Goal: Complete application form

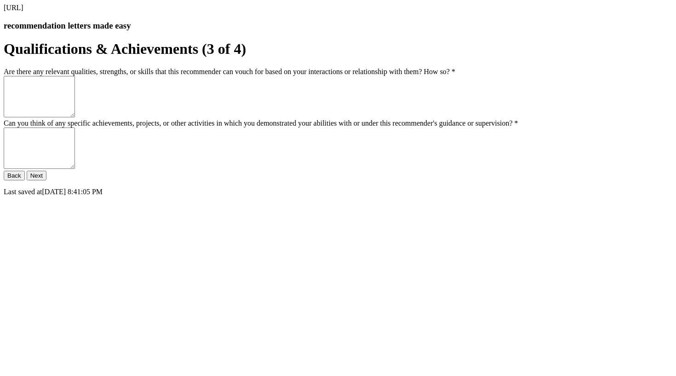
click at [107, 196] on div "[URL] recommendation letters made easy Qualifications & Achievements (3 of 4) A…" at bounding box center [338, 100] width 669 height 192
click at [75, 117] on textarea "Are there any relevant qualities, strengths, or skills that this recommender ca…" at bounding box center [39, 96] width 71 height 41
click at [75, 117] on textarea "**********" at bounding box center [39, 96] width 71 height 41
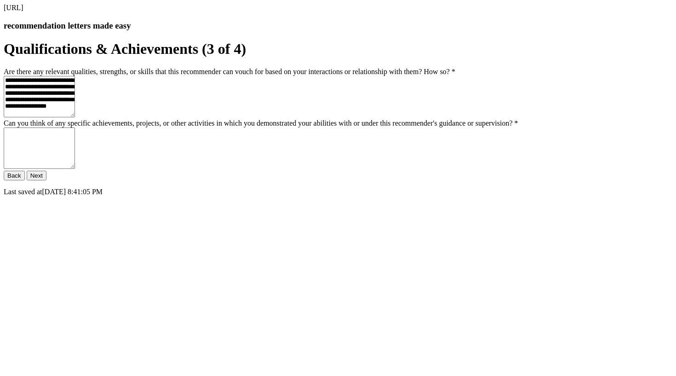
click at [481, 4] on div "**********" at bounding box center [338, 100] width 669 height 192
click at [75, 117] on textarea "**********" at bounding box center [39, 96] width 71 height 41
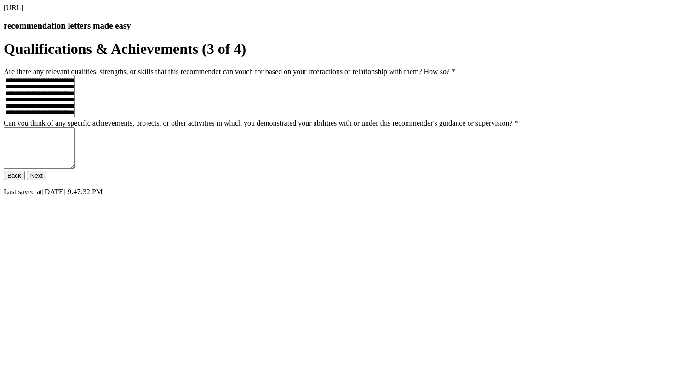
type textarea "**********"
click at [75, 169] on textarea "Can you think of any specific achievements, projects, or other activities in wh…" at bounding box center [39, 147] width 71 height 41
drag, startPoint x: 341, startPoint y: 204, endPoint x: 435, endPoint y: 204, distance: 94.3
click at [436, 127] on label "Can you think of any specific achievements, projects, or other activities in wh…" at bounding box center [261, 123] width 514 height 8
click at [75, 169] on textarea "Can you think of any specific achievements, projects, or other activities in wh…" at bounding box center [39, 147] width 71 height 41
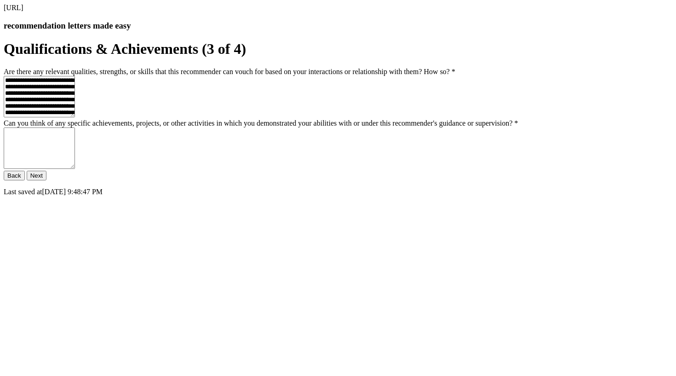
click at [435, 127] on label "Can you think of any specific achievements, projects, or other activities in wh…" at bounding box center [261, 123] width 514 height 8
click at [75, 169] on textarea "Can you think of any specific achievements, projects, or other activities in wh…" at bounding box center [39, 147] width 71 height 41
drag, startPoint x: 339, startPoint y: 206, endPoint x: 430, endPoint y: 206, distance: 91.0
click at [435, 127] on label "Can you think of any specific achievements, projects, or other activities in wh…" at bounding box center [261, 123] width 514 height 8
click at [75, 169] on textarea "Can you think of any specific achievements, projects, or other activities in wh…" at bounding box center [39, 147] width 71 height 41
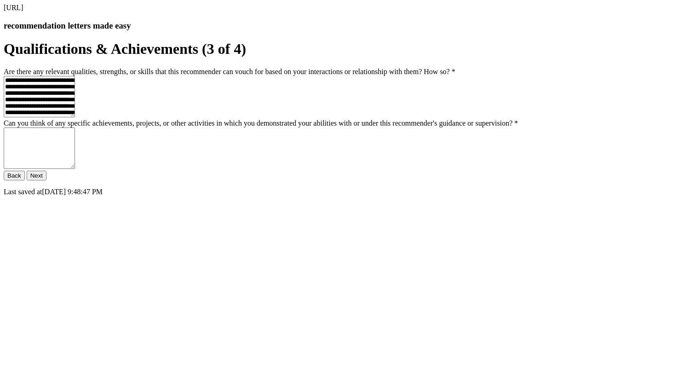
click at [430, 127] on label "Can you think of any specific achievements, projects, or other activities in wh…" at bounding box center [261, 123] width 514 height 8
click at [75, 169] on textarea "Can you think of any specific achievements, projects, or other activities in wh…" at bounding box center [39, 147] width 71 height 41
click at [46, 180] on button "Next" at bounding box center [37, 176] width 20 height 10
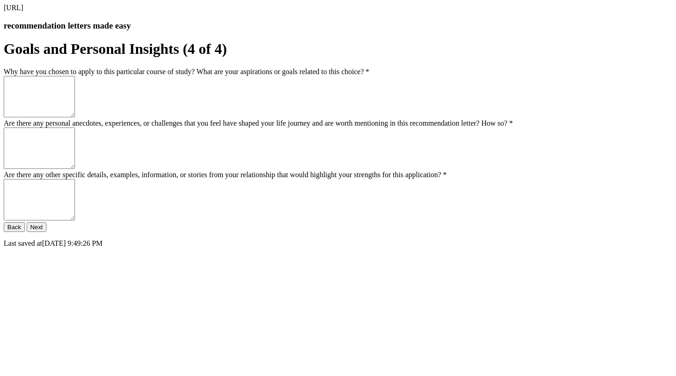
scroll to position [0, 0]
click at [25, 232] on button "Back" at bounding box center [14, 227] width 21 height 10
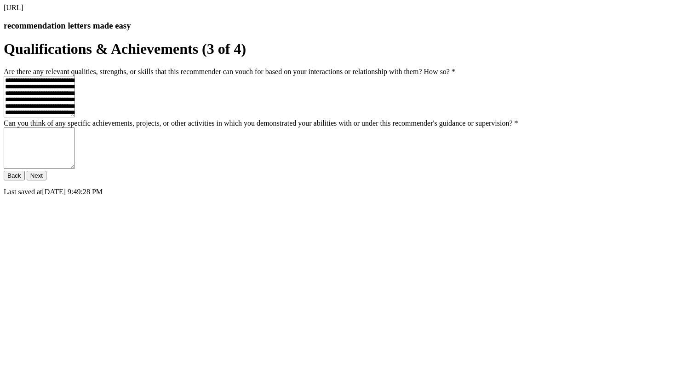
scroll to position [34, 0]
click at [25, 180] on button "Back" at bounding box center [14, 176] width 21 height 10
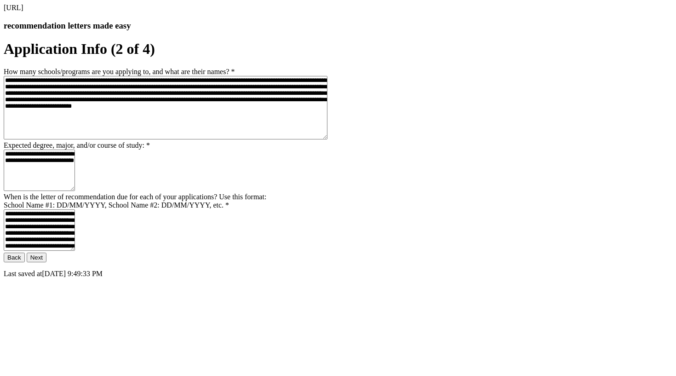
scroll to position [28, 0]
click at [25, 262] on button "Back" at bounding box center [14, 257] width 21 height 10
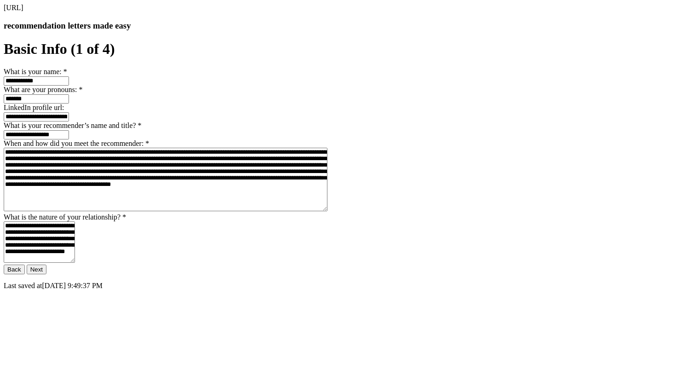
scroll to position [80, 0]
click at [236, 211] on textarea "**********" at bounding box center [166, 179] width 324 height 63
click at [327, 211] on textarea "**********" at bounding box center [166, 179] width 324 height 63
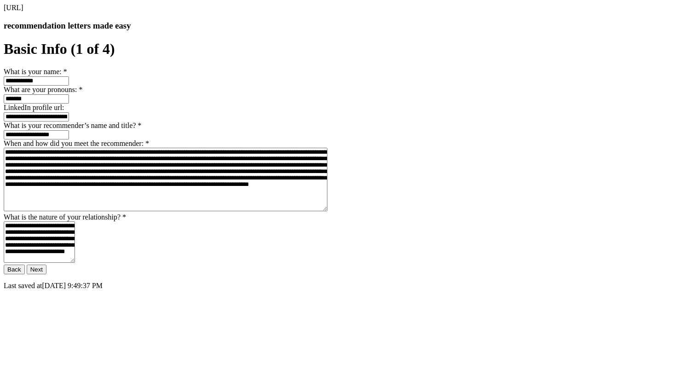
scroll to position [182, 0]
type textarea "**********"
click at [46, 274] on button "Next" at bounding box center [37, 269] width 20 height 10
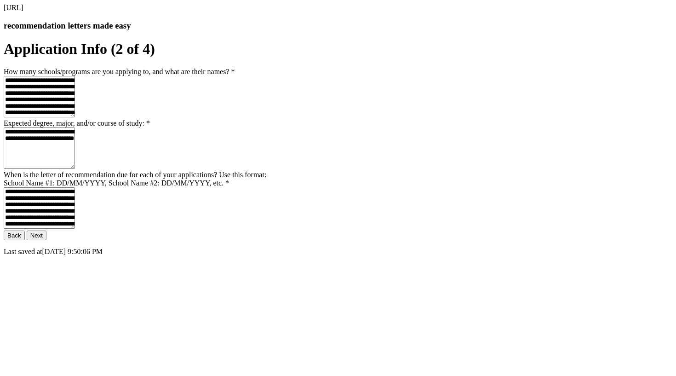
click at [46, 240] on button "Next" at bounding box center [37, 235] width 20 height 10
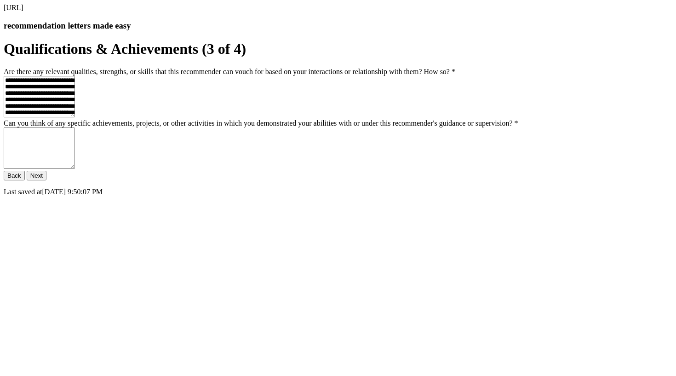
scroll to position [34, 0]
click at [46, 180] on button "Next" at bounding box center [37, 176] width 20 height 10
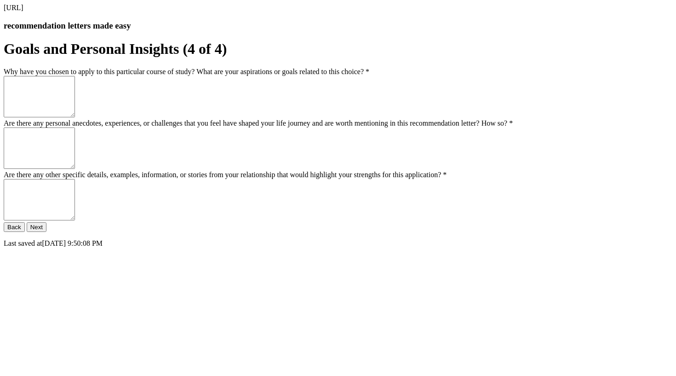
scroll to position [0, 0]
drag, startPoint x: 299, startPoint y: 136, endPoint x: 409, endPoint y: 133, distance: 109.5
click at [410, 133] on form "Goals and Personal Insights (4 of 4) Why have you chosen to apply to this parti…" at bounding box center [338, 143] width 669 height 206
drag, startPoint x: 191, startPoint y: 116, endPoint x: 358, endPoint y: 117, distance: 166.4
click at [358, 75] on label "Why have you chosen to apply to this particular course of study? What are your …" at bounding box center [187, 72] width 366 height 8
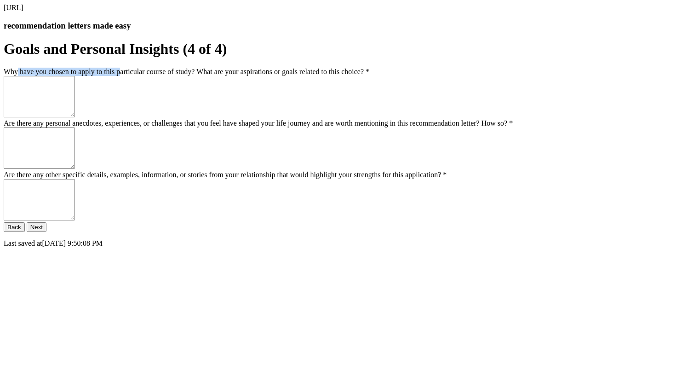
click at [75, 117] on textarea "Why have you chosen to apply to this particular course of study? What are your …" at bounding box center [39, 96] width 71 height 41
click at [347, 75] on label "Why have you chosen to apply to this particular course of study? What are your …" at bounding box center [187, 72] width 366 height 8
click at [75, 117] on textarea "Why have you chosen to apply to this particular course of study? What are your …" at bounding box center [39, 96] width 71 height 41
drag, startPoint x: 320, startPoint y: 118, endPoint x: 394, endPoint y: 118, distance: 74.0
click at [369, 75] on label "Why have you chosen to apply to this particular course of study? What are your …" at bounding box center [187, 72] width 366 height 8
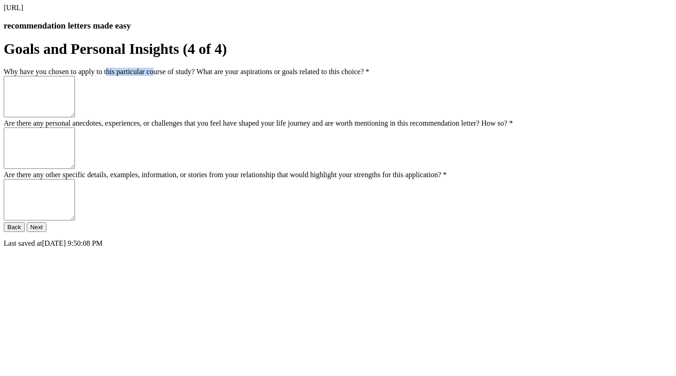
click at [75, 117] on textarea "Why have you chosen to apply to this particular course of study? What are your …" at bounding box center [39, 96] width 71 height 41
drag, startPoint x: 226, startPoint y: 113, endPoint x: 343, endPoint y: 113, distance: 117.2
click at [343, 76] on div "Why have you chosen to apply to this particular course of study? What are your …" at bounding box center [338, 72] width 669 height 8
click at [355, 75] on label "Why have you chosen to apply to this particular course of study? What are your …" at bounding box center [187, 72] width 366 height 8
click at [75, 117] on textarea "Why have you chosen to apply to this particular course of study? What are your …" at bounding box center [39, 96] width 71 height 41
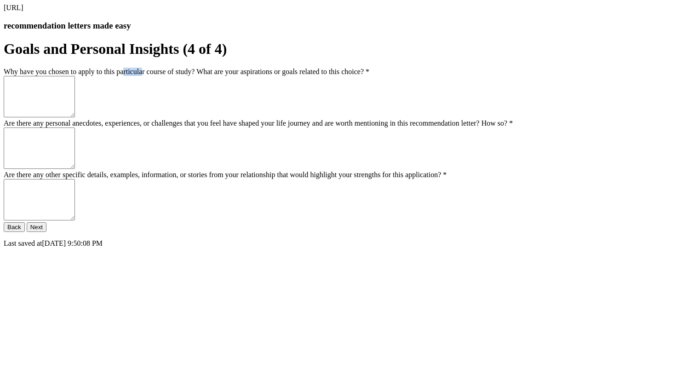
drag, startPoint x: 346, startPoint y: 117, endPoint x: 381, endPoint y: 117, distance: 34.5
click at [369, 75] on label "Why have you chosen to apply to this particular course of study? What are your …" at bounding box center [187, 72] width 366 height 8
click at [75, 117] on textarea "Why have you chosen to apply to this particular course of study? What are your …" at bounding box center [39, 96] width 71 height 41
